Goal: Task Accomplishment & Management: Manage account settings

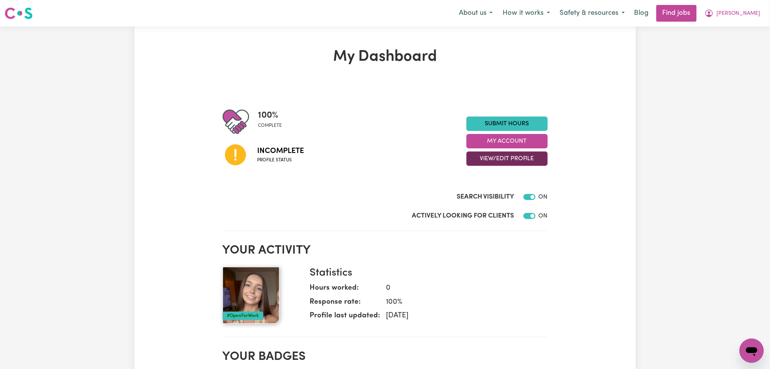
click at [484, 158] on button "View/Edit Profile" at bounding box center [506, 159] width 81 height 14
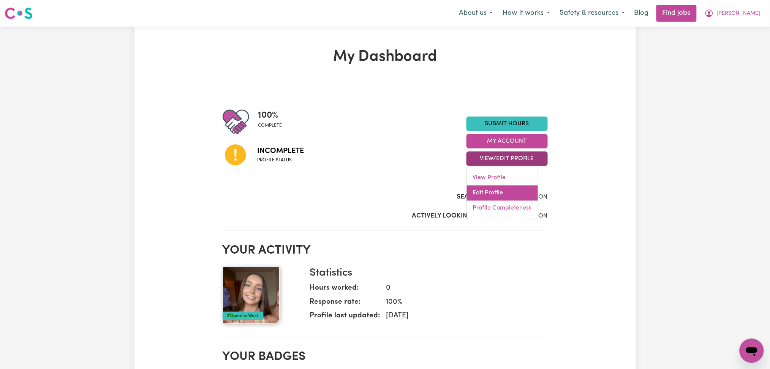
click at [485, 191] on link "Edit Profile" at bounding box center [502, 193] width 71 height 15
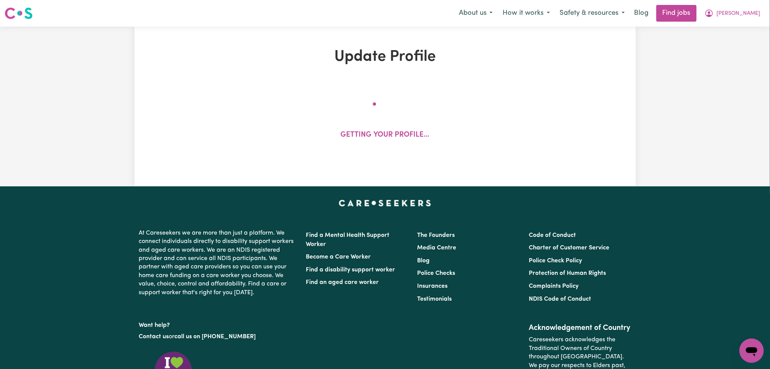
select select "[DEMOGRAPHIC_DATA]"
select select "[DEMOGRAPHIC_DATA] Citizen"
select select "Studying a healthcare related degree or qualification"
select select "65"
select select "90"
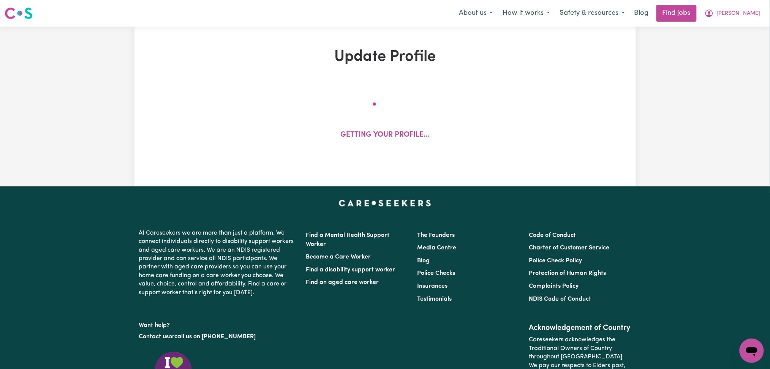
select select "115"
select select "140"
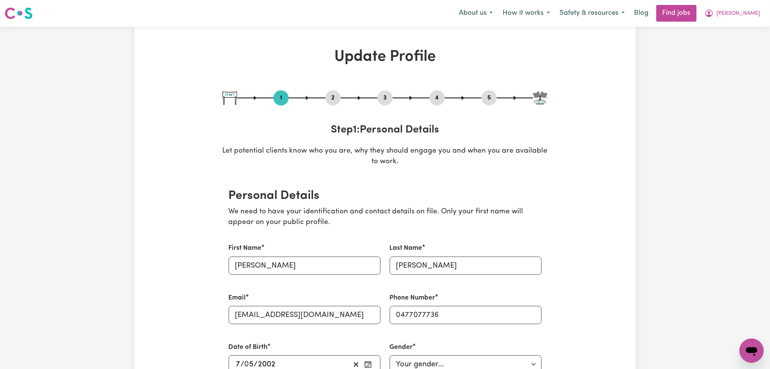
click at [328, 99] on button "2" at bounding box center [332, 98] width 15 height 10
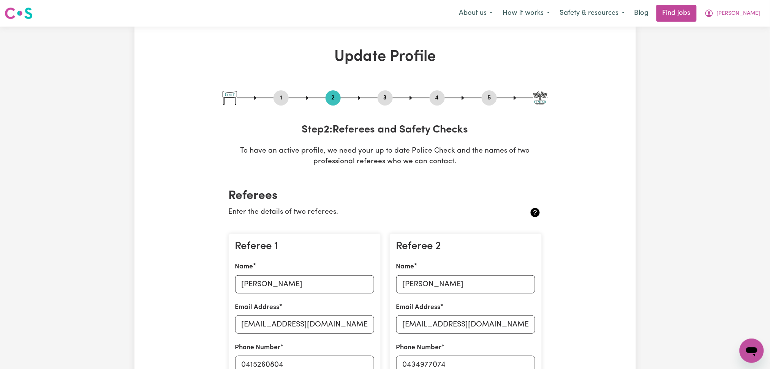
scroll to position [101, 0]
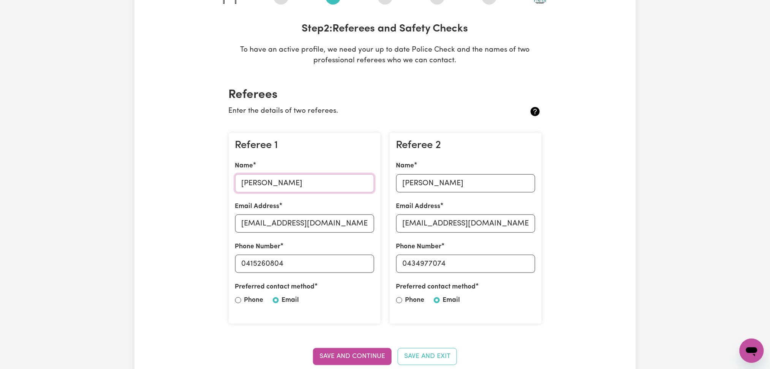
click at [308, 178] on input "[PERSON_NAME]" at bounding box center [304, 183] width 139 height 18
click at [258, 224] on input "[EMAIL_ADDRESS][DOMAIN_NAME]" at bounding box center [304, 224] width 139 height 18
drag, startPoint x: 245, startPoint y: 263, endPoint x: 386, endPoint y: 263, distance: 140.9
click at [386, 263] on div "Referee 1 Name [PERSON_NAME] Email Address [EMAIL_ADDRESS][DOMAIN_NAME] Phone N…" at bounding box center [385, 229] width 322 height 204
click at [433, 183] on input "[PERSON_NAME]" at bounding box center [465, 183] width 139 height 18
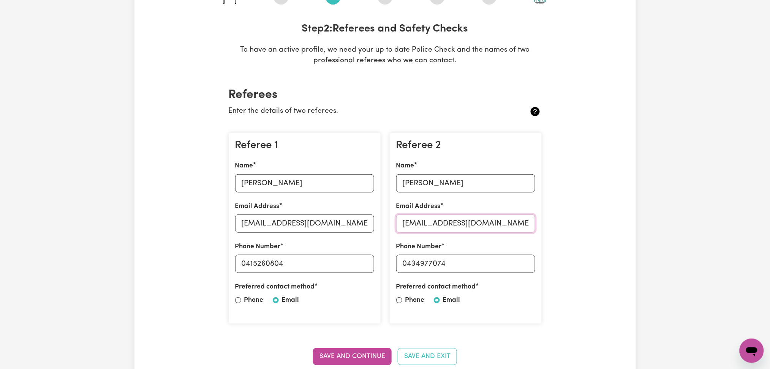
click at [434, 222] on input "[EMAIL_ADDRESS][DOMAIN_NAME]" at bounding box center [465, 224] width 139 height 18
drag, startPoint x: 406, startPoint y: 261, endPoint x: 508, endPoint y: 263, distance: 101.8
click at [508, 263] on input "0434977074" at bounding box center [465, 264] width 139 height 18
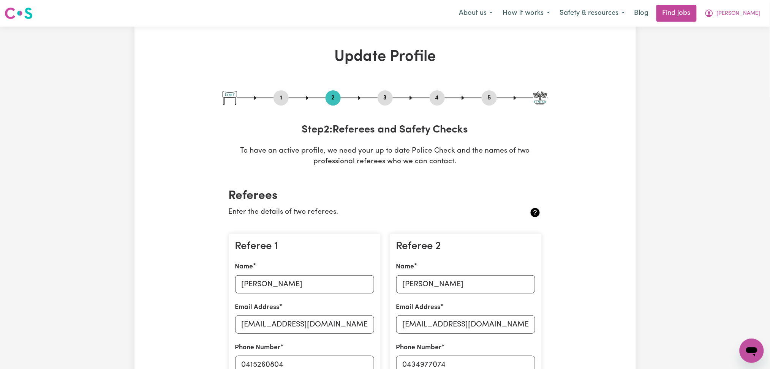
click at [439, 100] on button "4" at bounding box center [436, 98] width 15 height 10
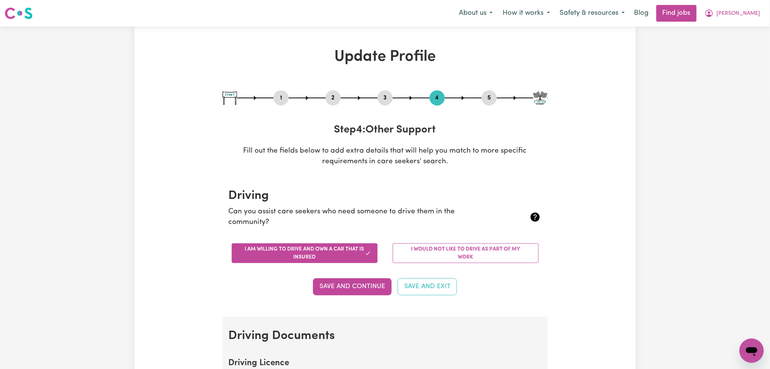
click at [491, 99] on button "5" at bounding box center [489, 98] width 15 height 10
select select "I am providing services through another platform"
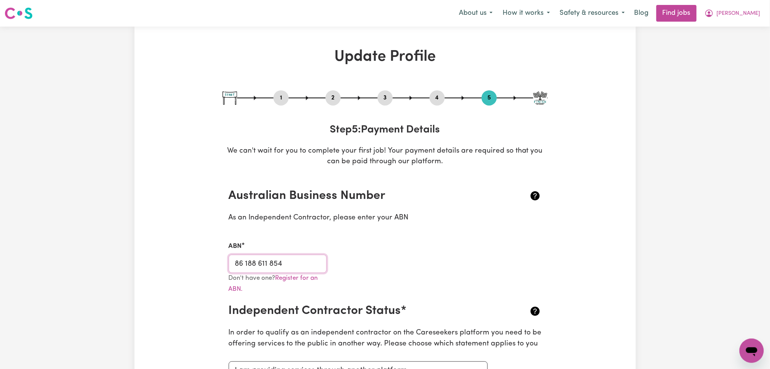
click at [286, 270] on input "86 188 611 854" at bounding box center [278, 264] width 98 height 18
click at [440, 102] on button "4" at bounding box center [436, 98] width 15 height 10
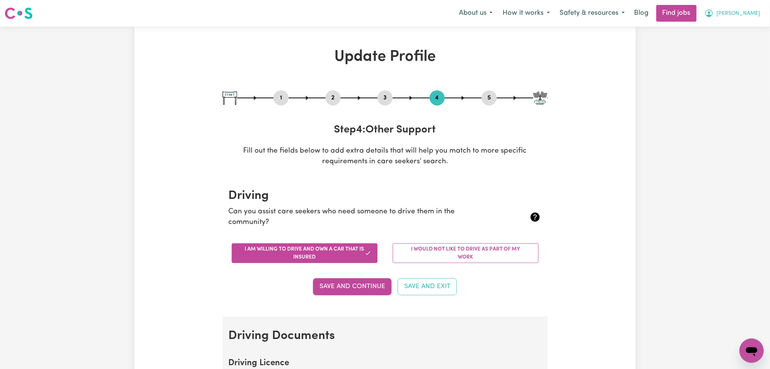
drag, startPoint x: 743, startPoint y: 11, endPoint x: 742, endPoint y: 19, distance: 8.0
click at [743, 13] on span "[PERSON_NAME]" at bounding box center [739, 13] width 44 height 8
click at [730, 54] on link "Logout" at bounding box center [735, 58] width 60 height 14
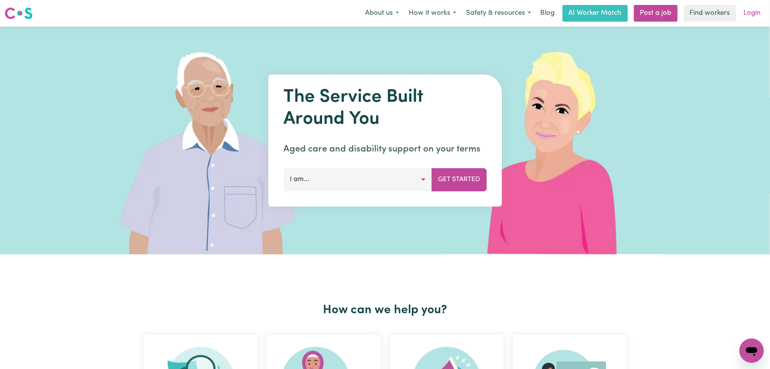
click at [745, 9] on link "Login" at bounding box center [752, 13] width 26 height 17
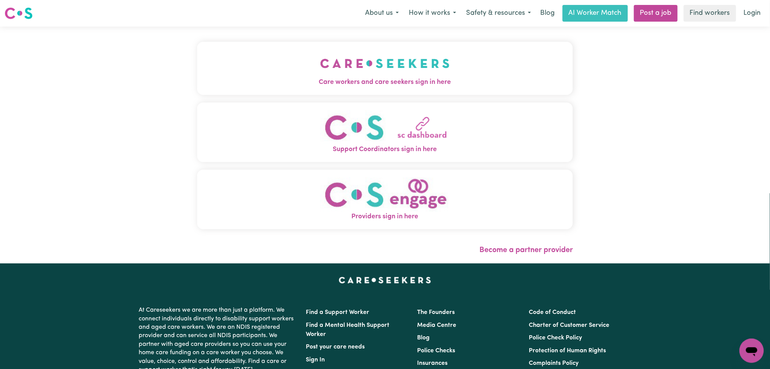
click at [327, 84] on span "Care workers and care seekers sign in here" at bounding box center [385, 82] width 376 height 10
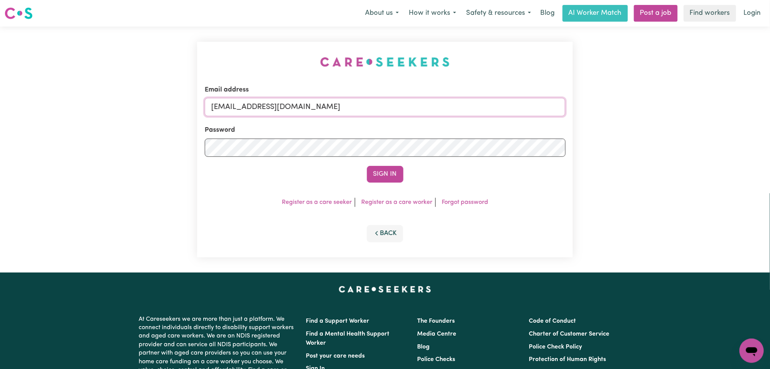
click at [314, 108] on input "[EMAIL_ADDRESS][DOMAIN_NAME]" at bounding box center [385, 107] width 361 height 18
drag, startPoint x: 251, startPoint y: 102, endPoint x: 491, endPoint y: 116, distance: 240.8
click at [494, 113] on input "Superuser~[EMAIL_ADDRESS][DOMAIN_NAME]" at bounding box center [385, 107] width 361 height 18
type input "Superuser~[EMAIL_ADDRESS][DOMAIN_NAME]"
drag, startPoint x: 391, startPoint y: 175, endPoint x: 262, endPoint y: 3, distance: 215.4
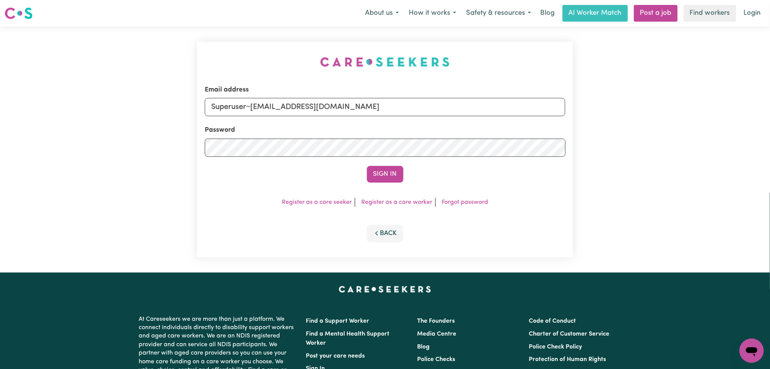
click at [389, 175] on button "Sign In" at bounding box center [385, 174] width 36 height 17
